Goal: Information Seeking & Learning: Learn about a topic

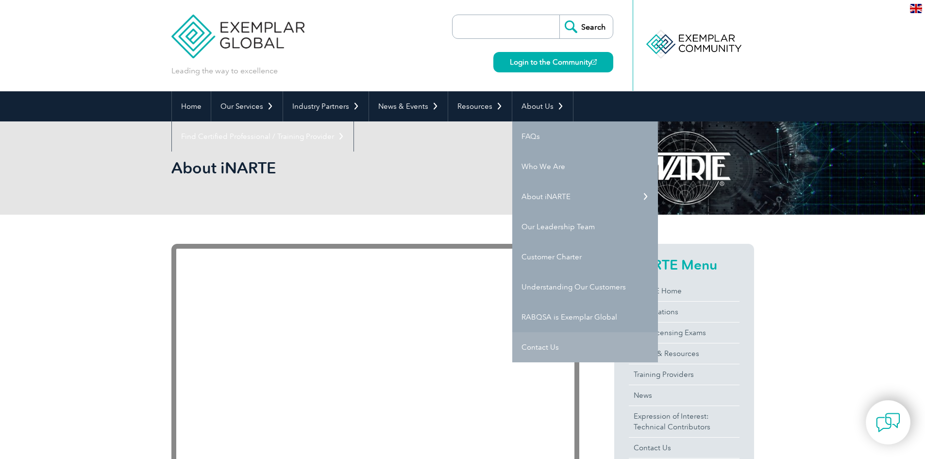
click at [546, 348] on link "Contact Us" at bounding box center [585, 347] width 146 height 30
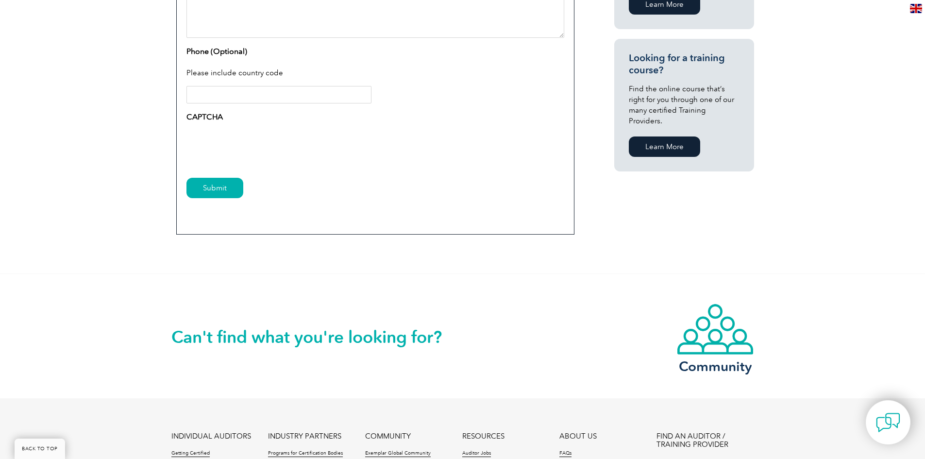
scroll to position [777, 0]
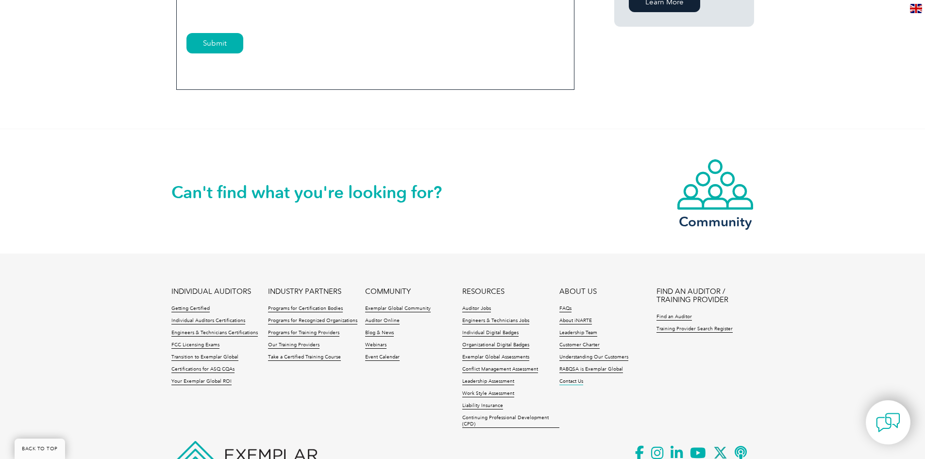
click at [578, 380] on link "Contact Us" at bounding box center [571, 381] width 24 height 7
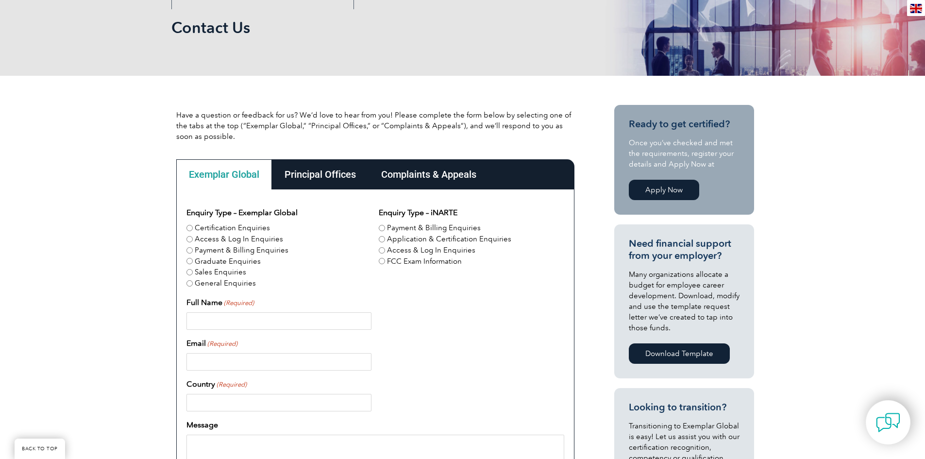
scroll to position [146, 0]
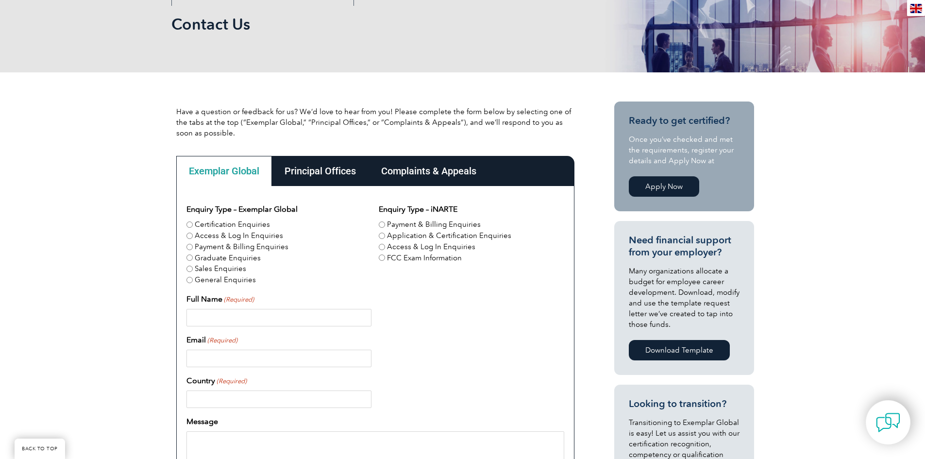
click at [189, 224] on input "Certification Enquiries" at bounding box center [189, 224] width 6 height 6
radio input "true"
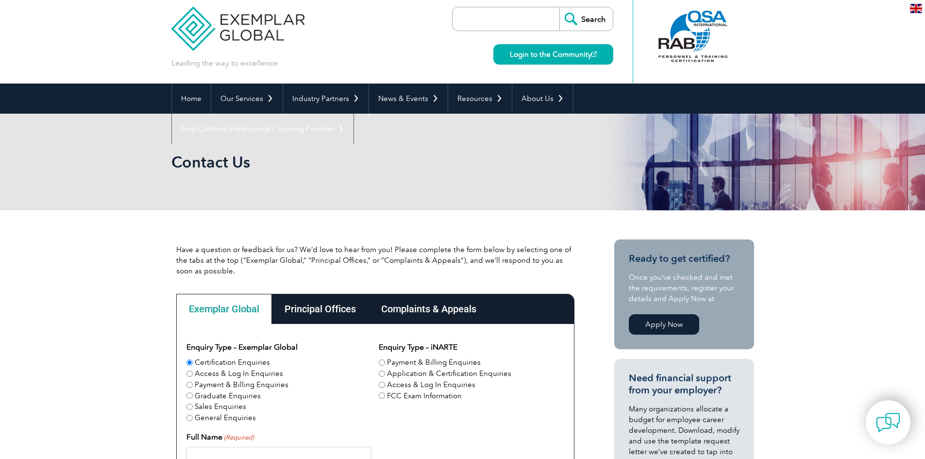
scroll to position [0, 0]
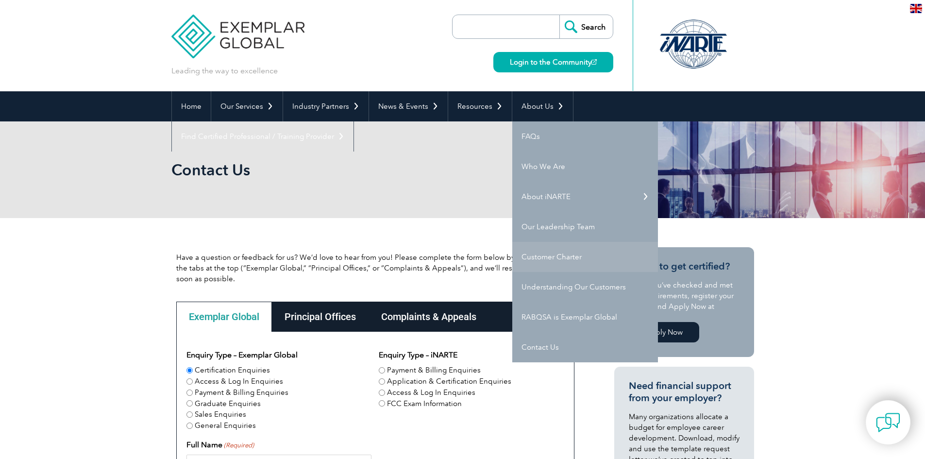
click at [554, 250] on link "Customer Charter" at bounding box center [585, 257] width 146 height 30
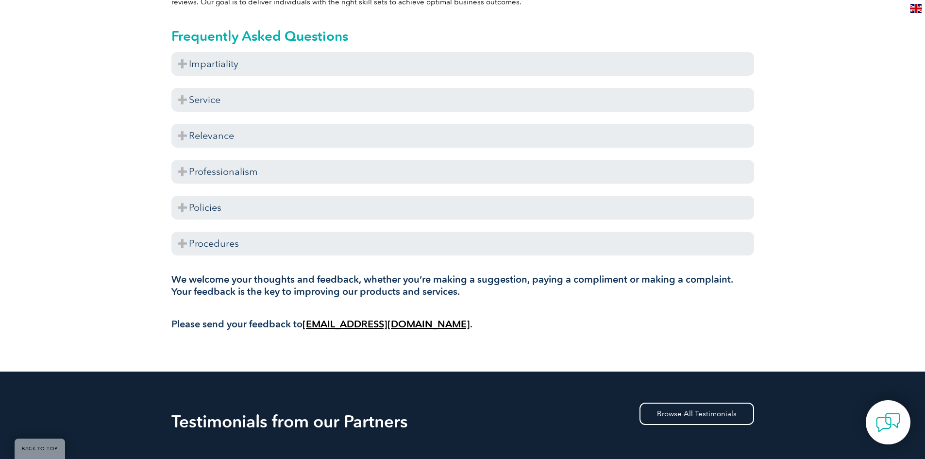
scroll to position [291, 0]
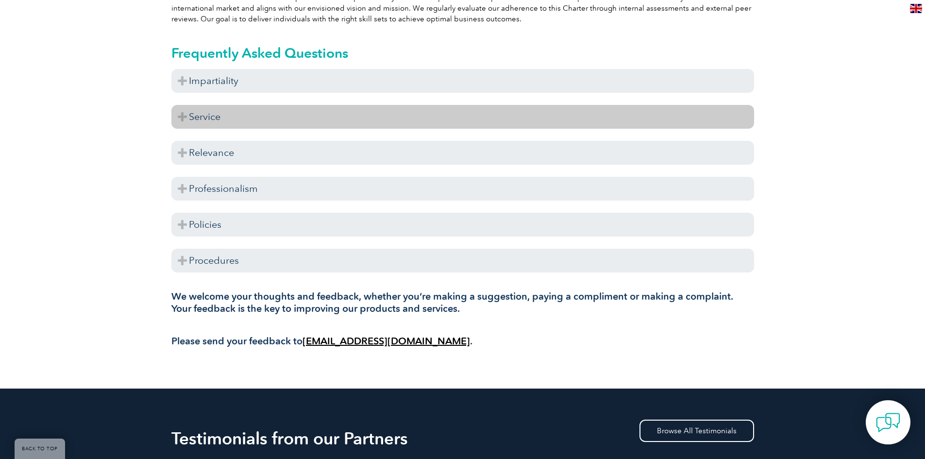
click at [186, 118] on h3 "Service" at bounding box center [462, 117] width 583 height 24
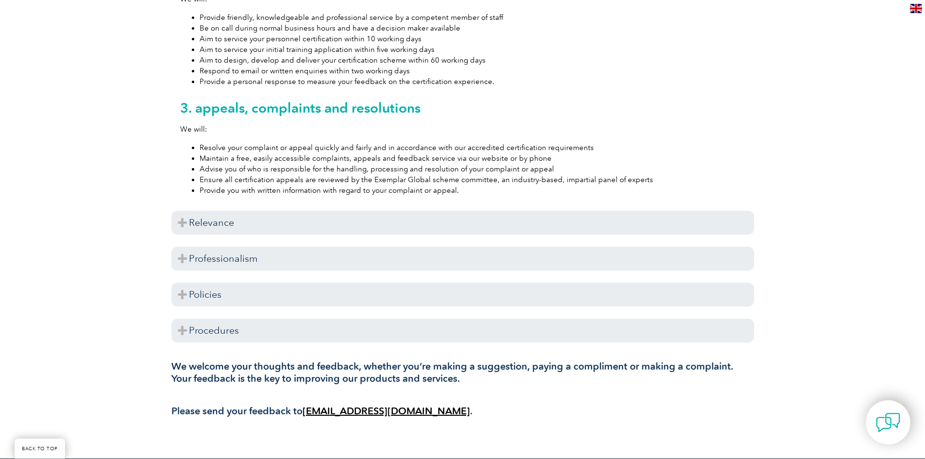
scroll to position [583, 0]
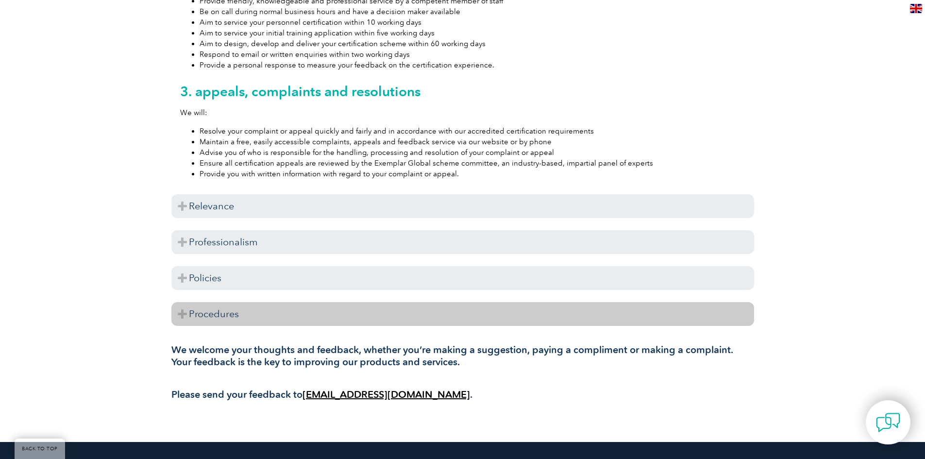
click at [192, 314] on h3 "Procedures" at bounding box center [462, 314] width 583 height 24
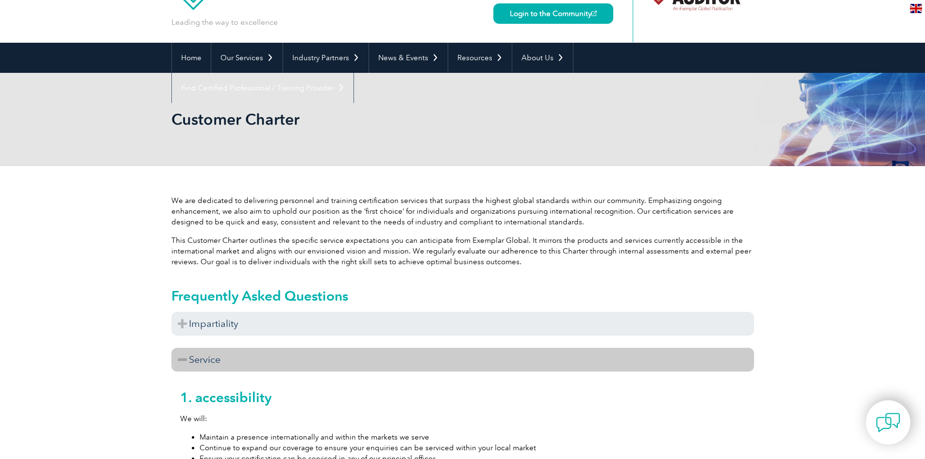
scroll to position [0, 0]
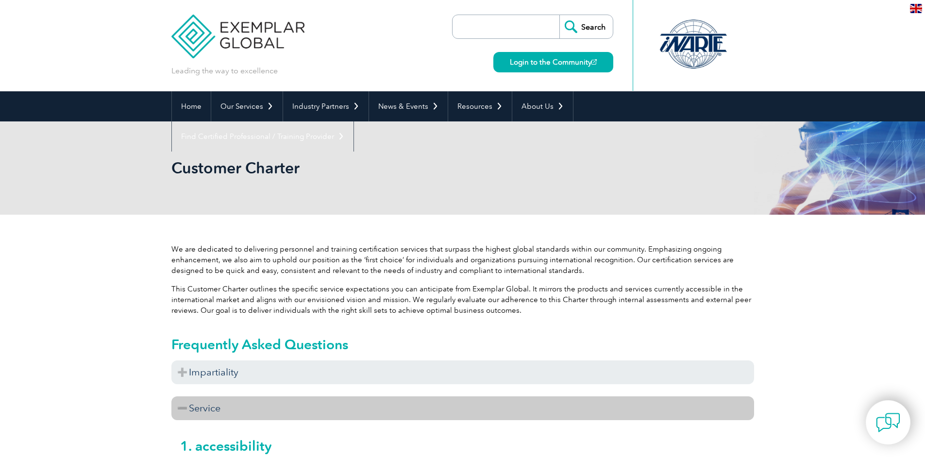
click at [682, 49] on div at bounding box center [693, 43] width 97 height 53
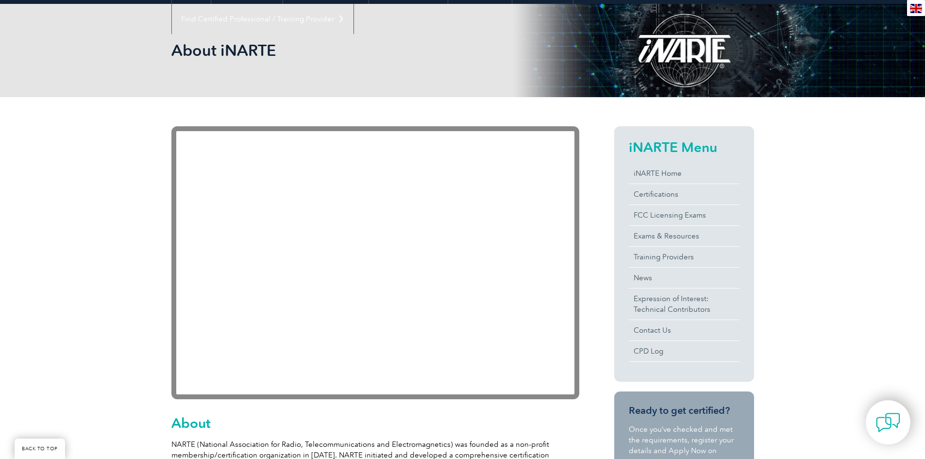
scroll to position [146, 0]
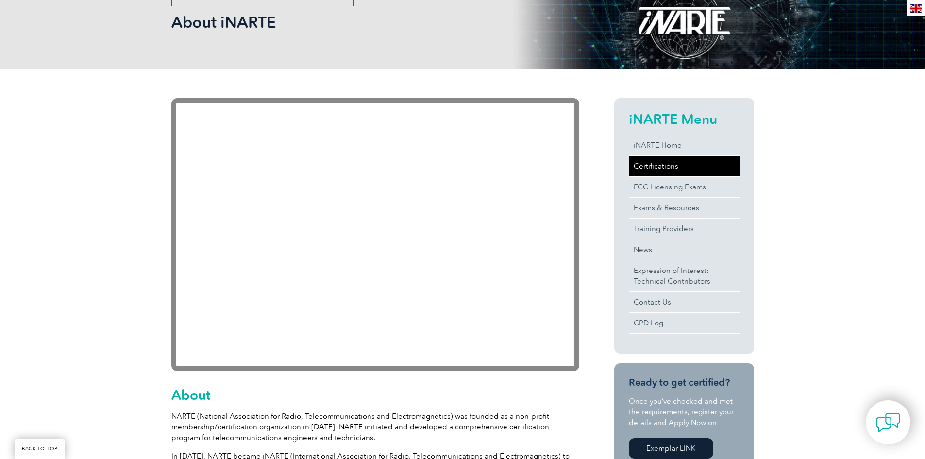
click at [650, 169] on link "Certifications" at bounding box center [684, 166] width 111 height 20
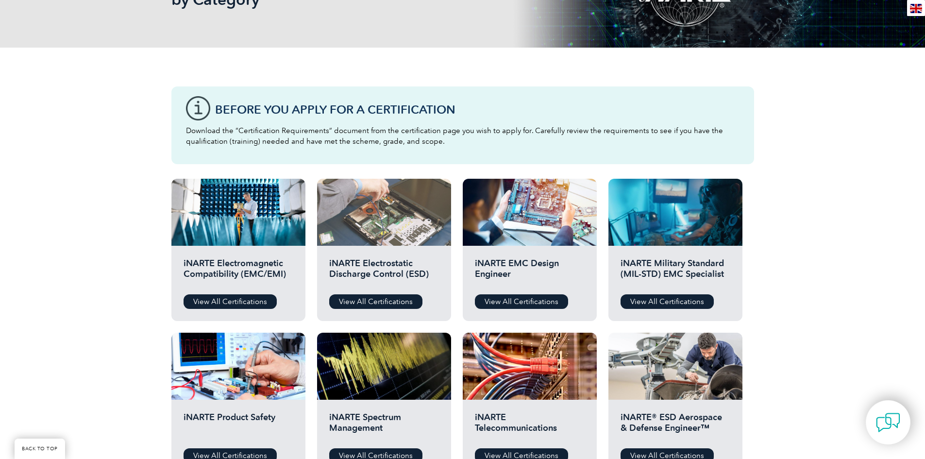
scroll to position [194, 0]
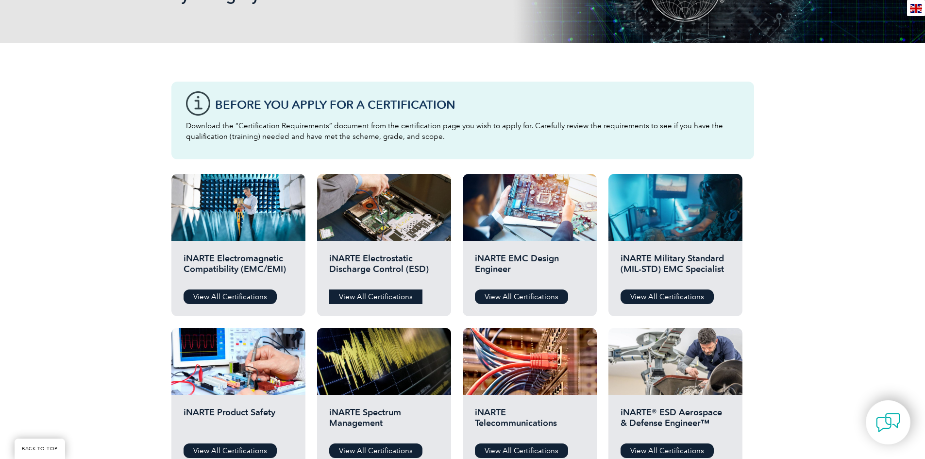
click at [374, 295] on link "View All Certifications" at bounding box center [375, 296] width 93 height 15
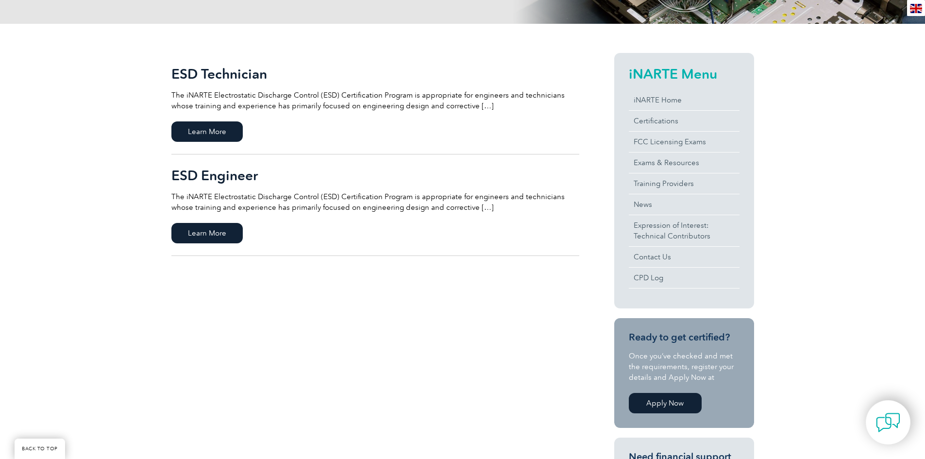
scroll to position [243, 0]
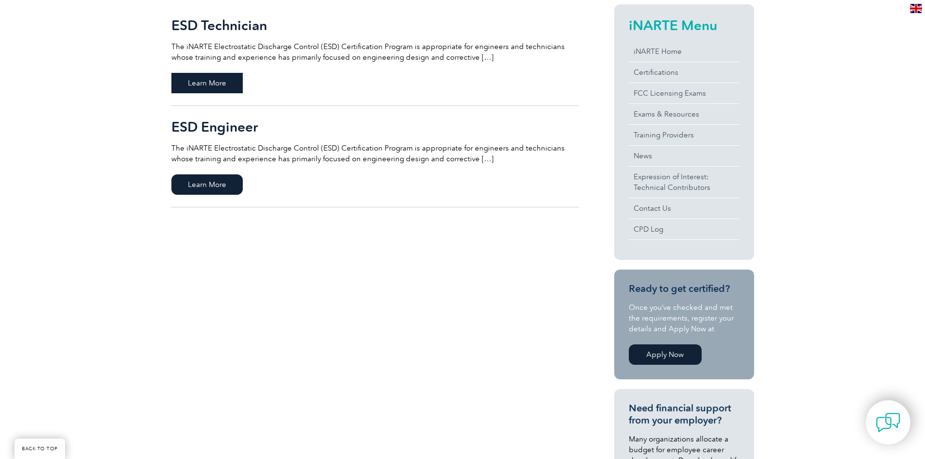
click at [213, 85] on span "Learn More" at bounding box center [206, 83] width 71 height 20
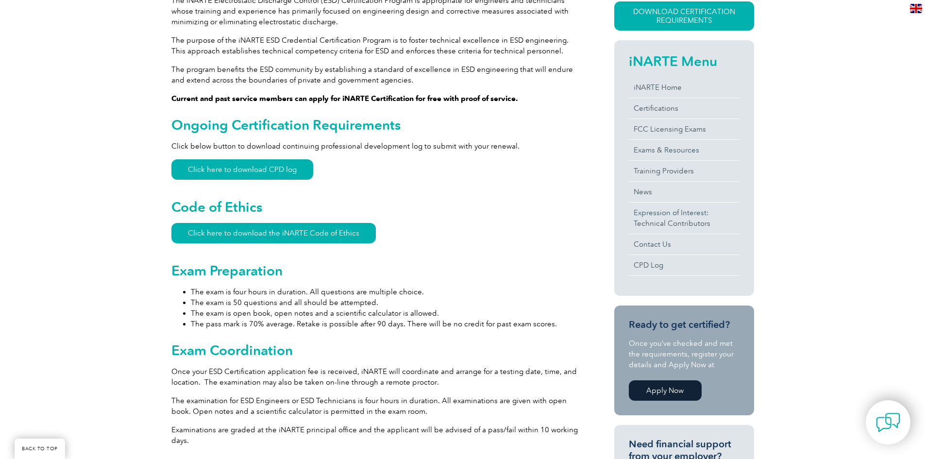
scroll to position [243, 0]
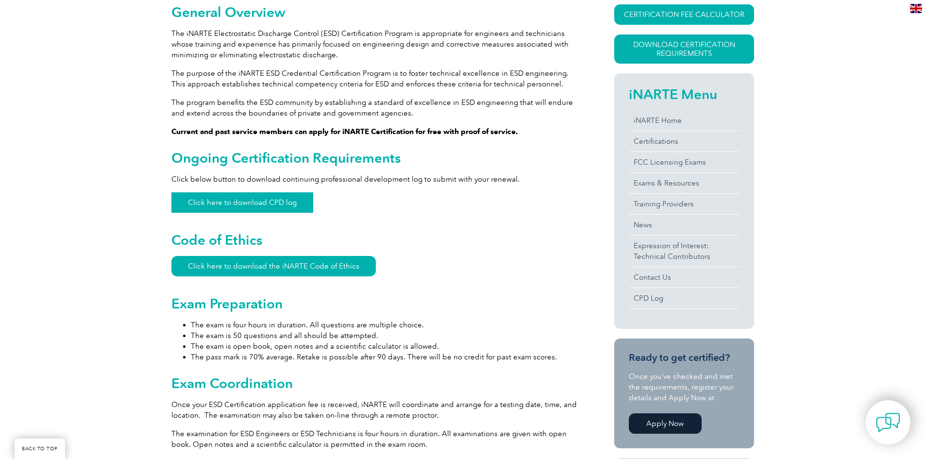
click at [245, 205] on link "Click here to download CPD log" at bounding box center [242, 202] width 142 height 20
